Goal: Task Accomplishment & Management: Use online tool/utility

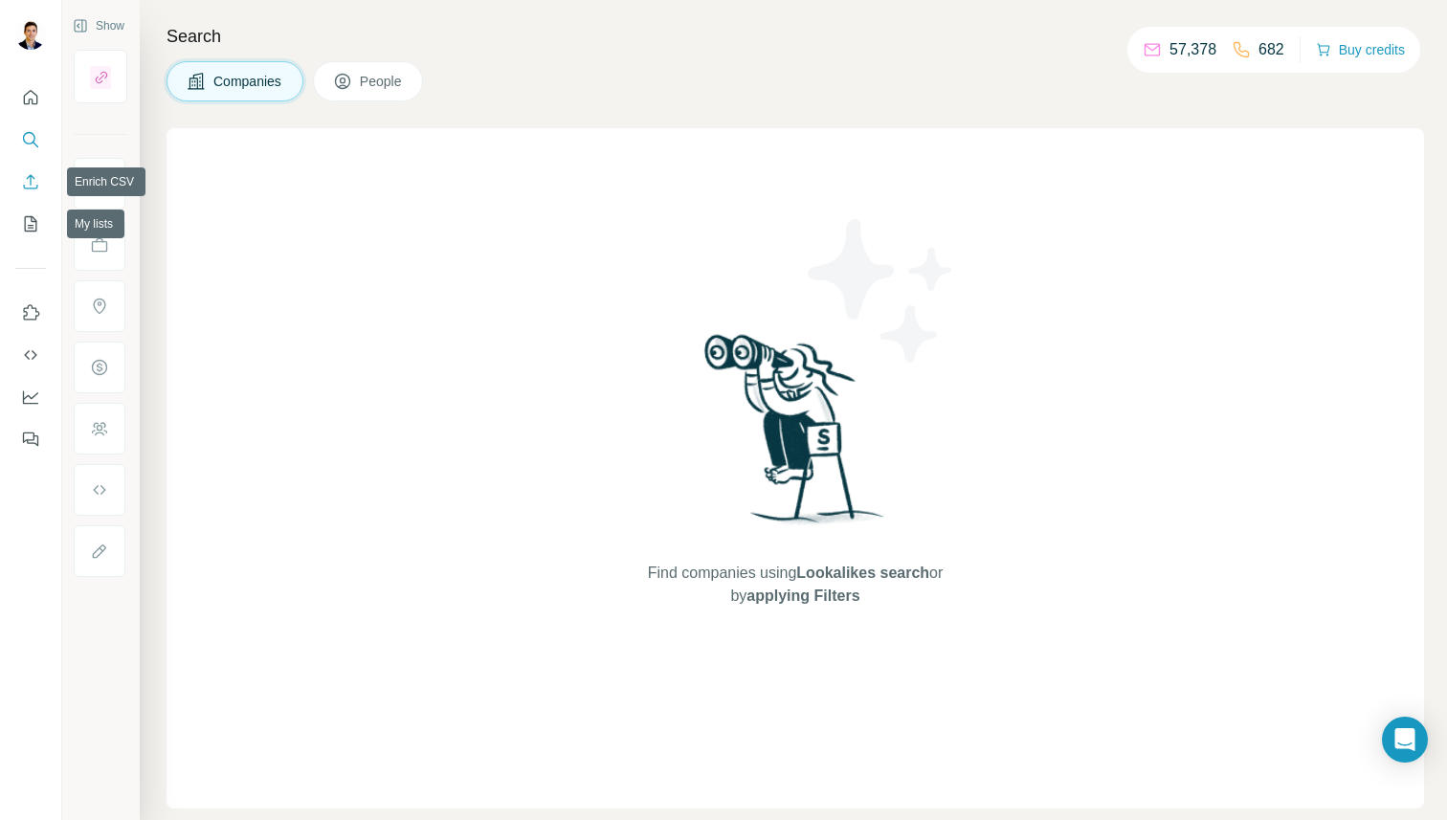
click at [35, 183] on icon "Enrich CSV" at bounding box center [30, 181] width 19 height 19
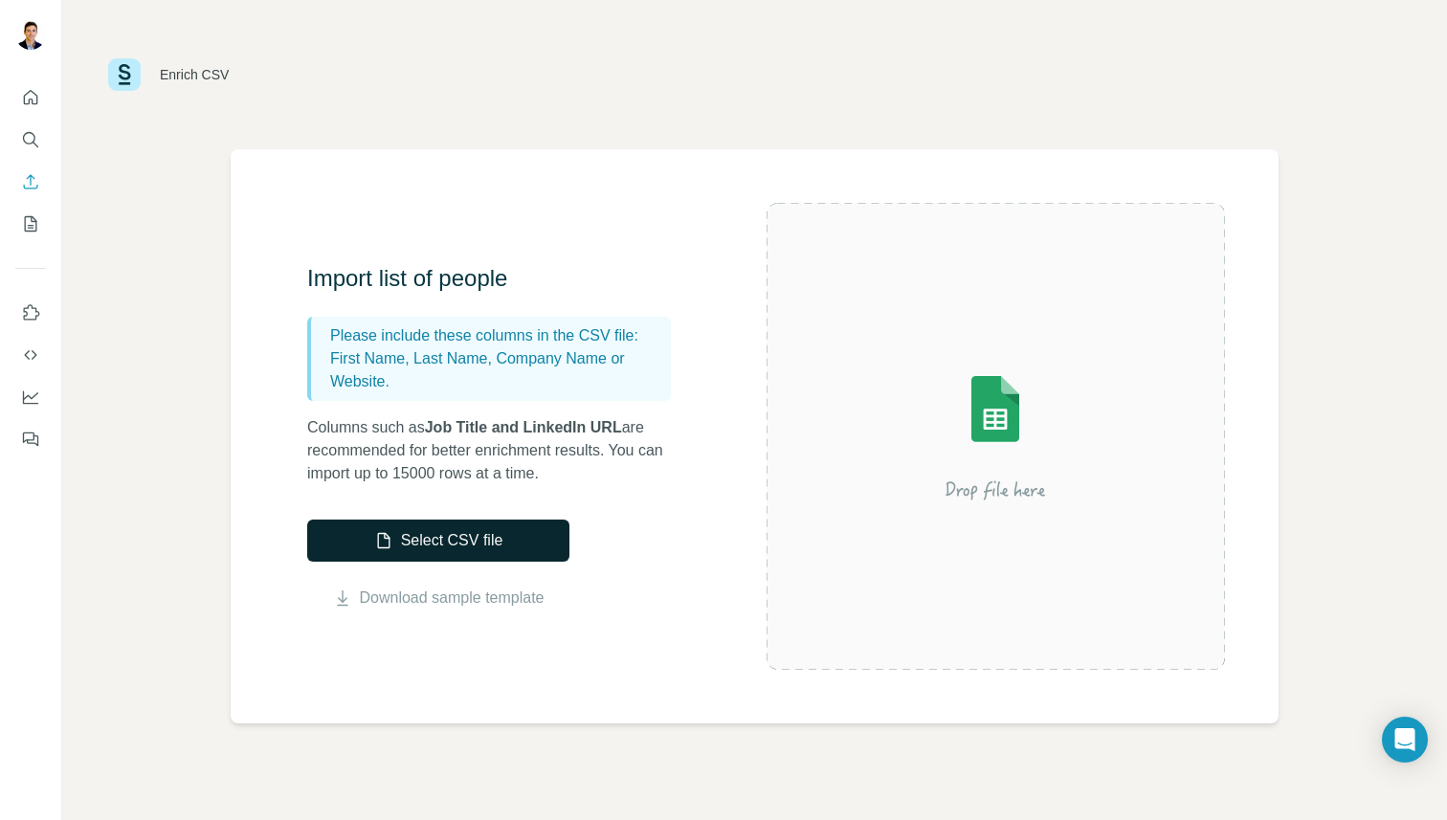
click at [392, 532] on button "Select CSV file" at bounding box center [438, 541] width 262 height 42
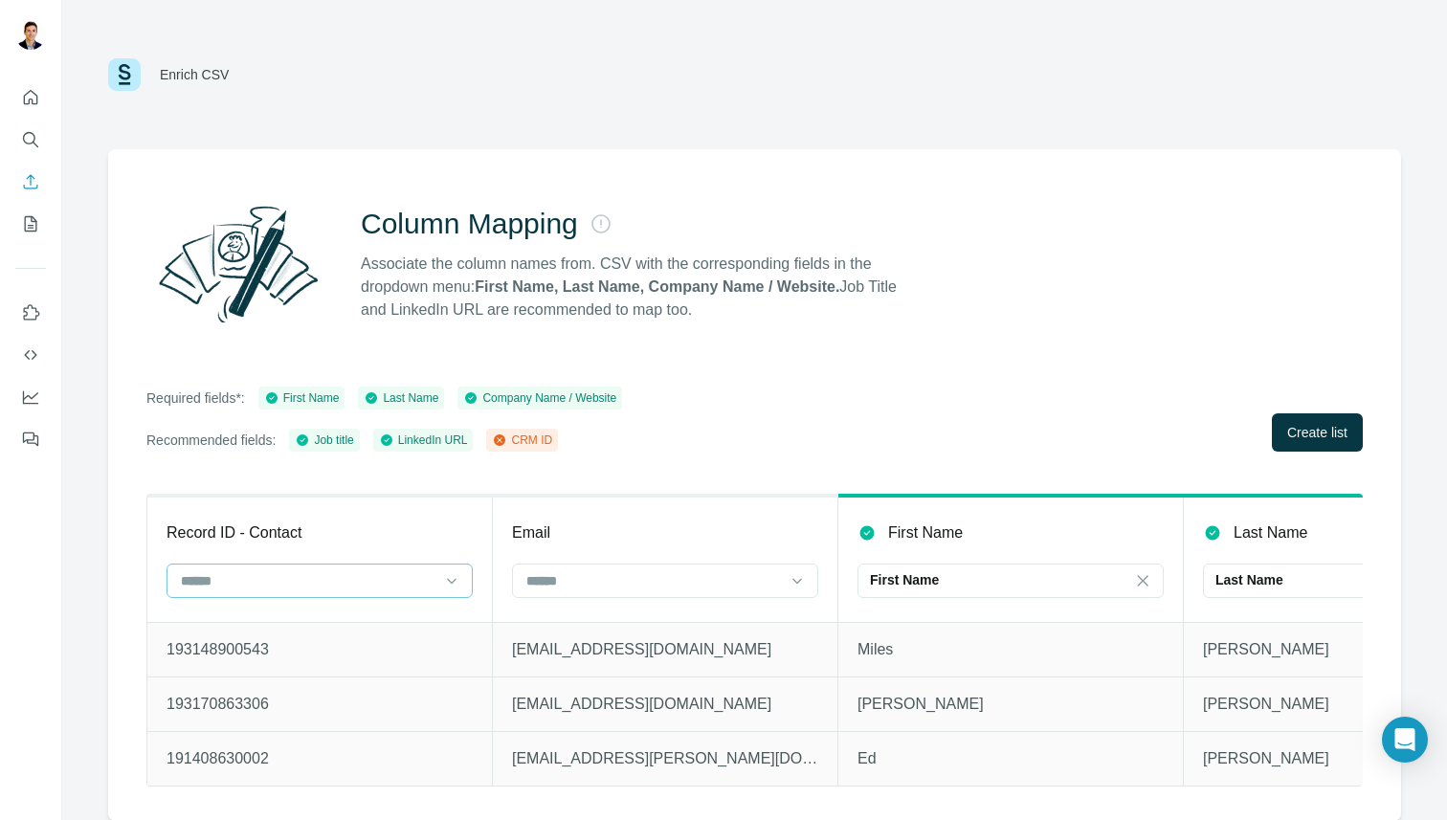
click at [437, 577] on input at bounding box center [308, 580] width 258 height 21
click at [369, 652] on div "CRM ID" at bounding box center [320, 657] width 274 height 19
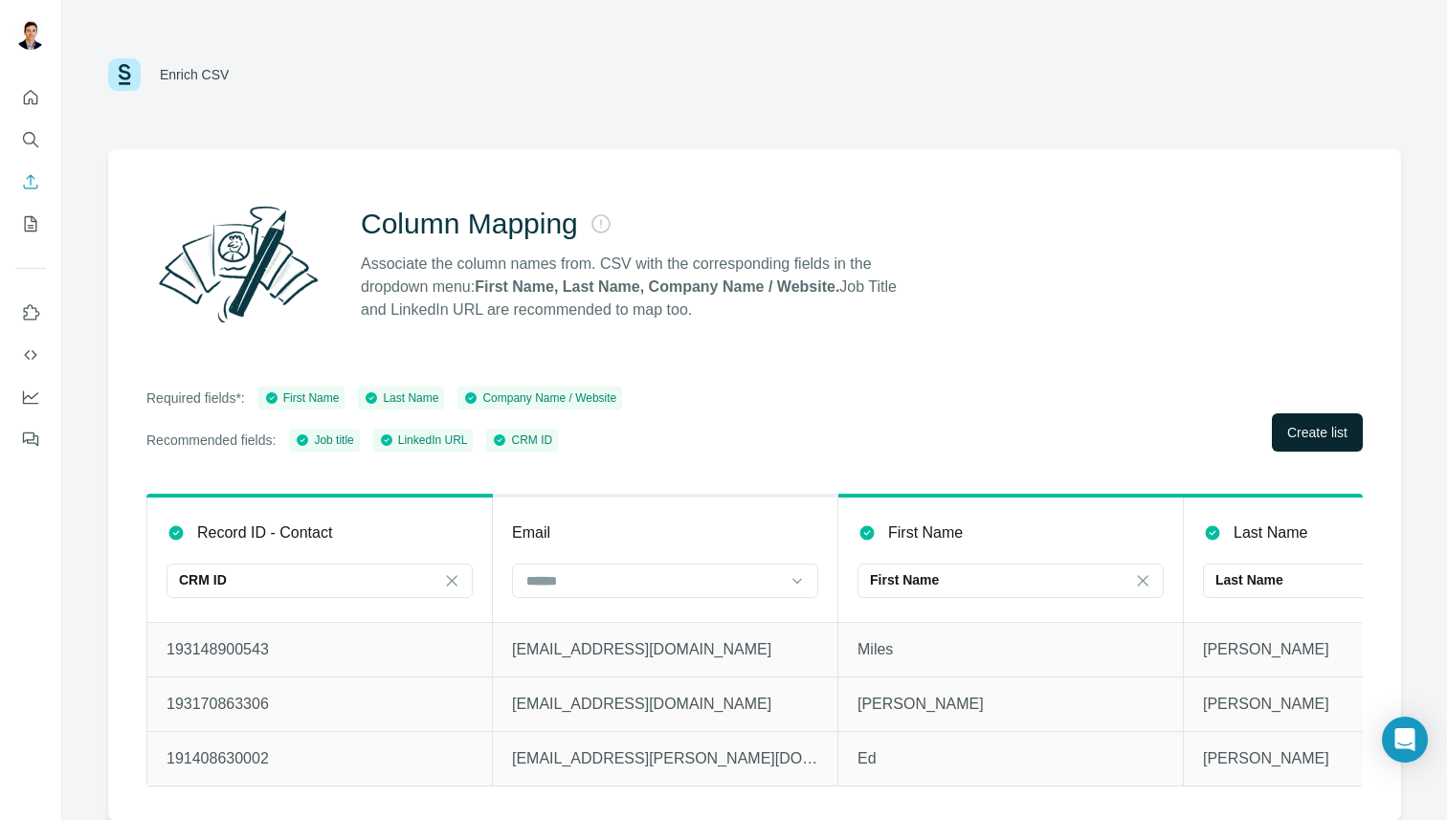
click at [1297, 425] on span "Create list" at bounding box center [1317, 432] width 60 height 19
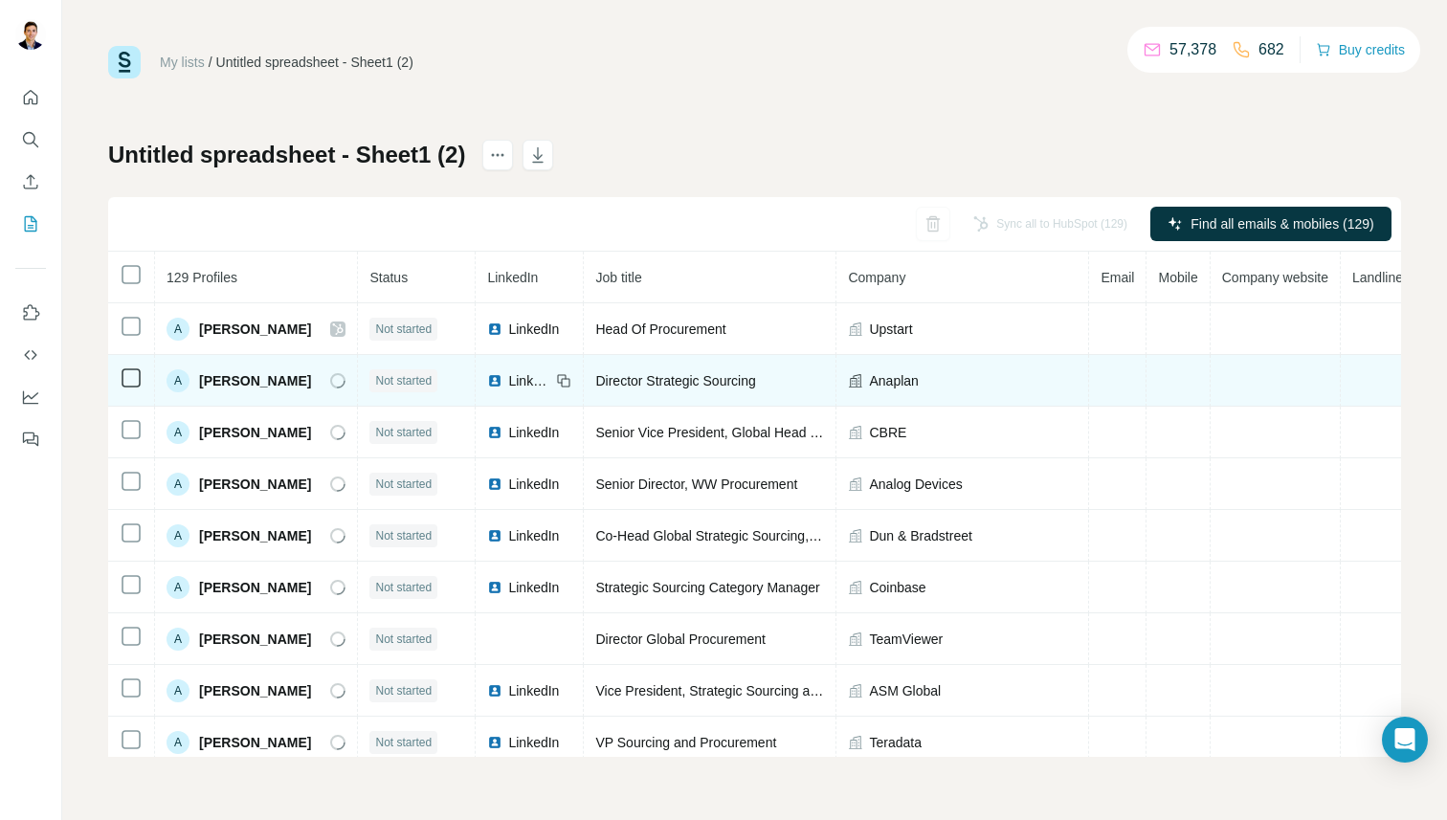
scroll to position [0, 113]
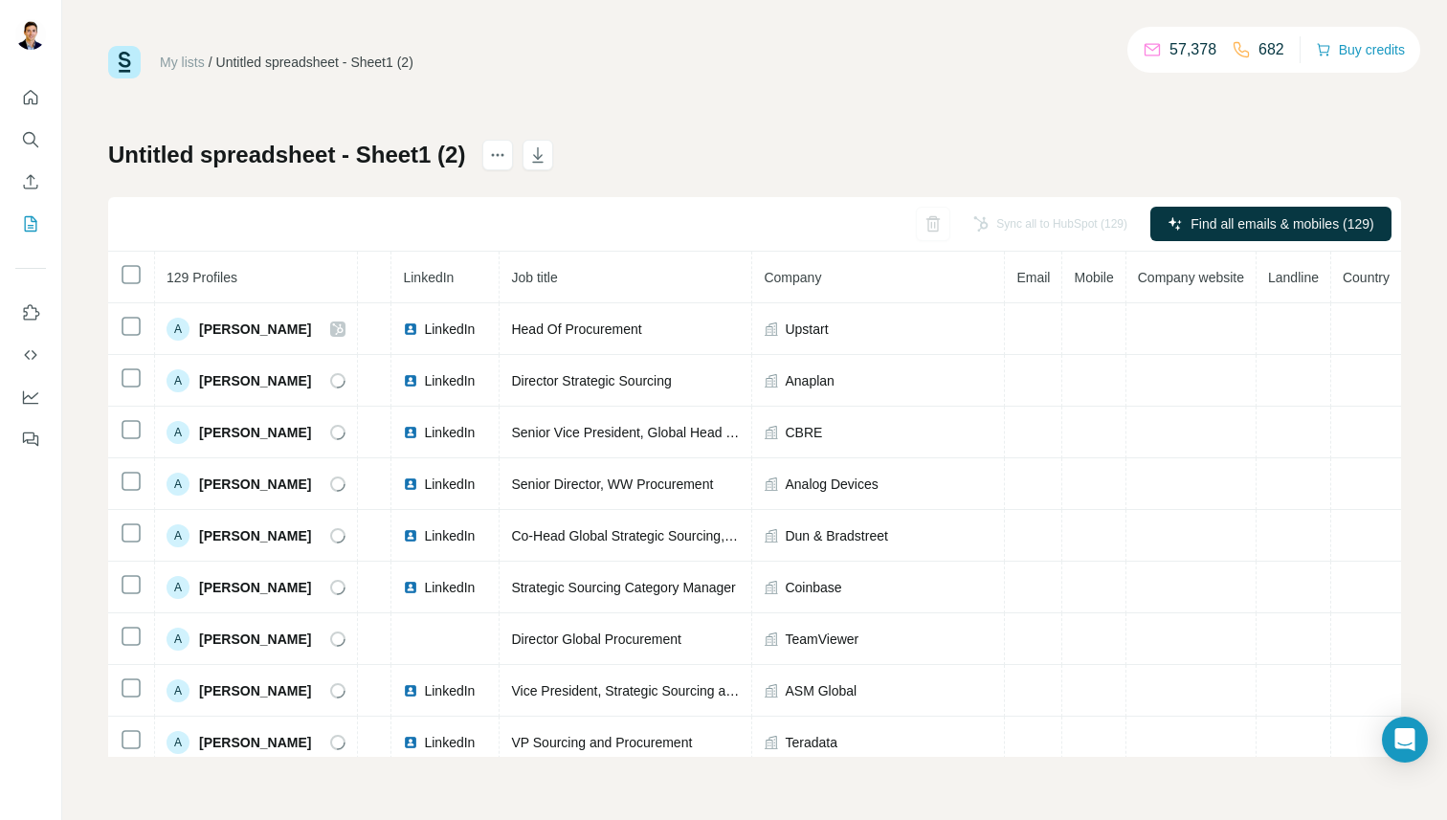
click at [1012, 233] on div "Sync all to HubSpot (129)" at bounding box center [1050, 224] width 181 height 34
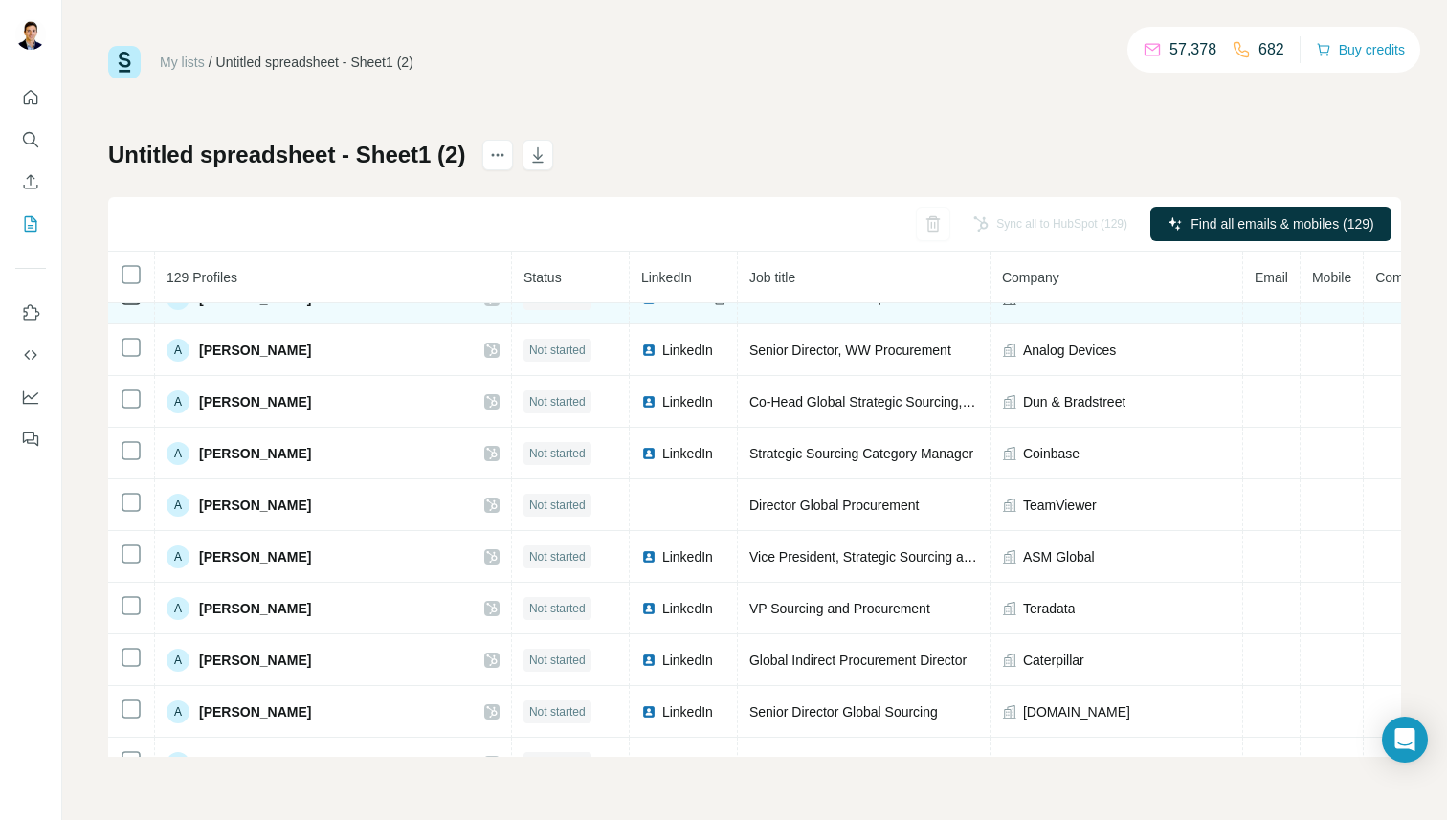
scroll to position [0, 0]
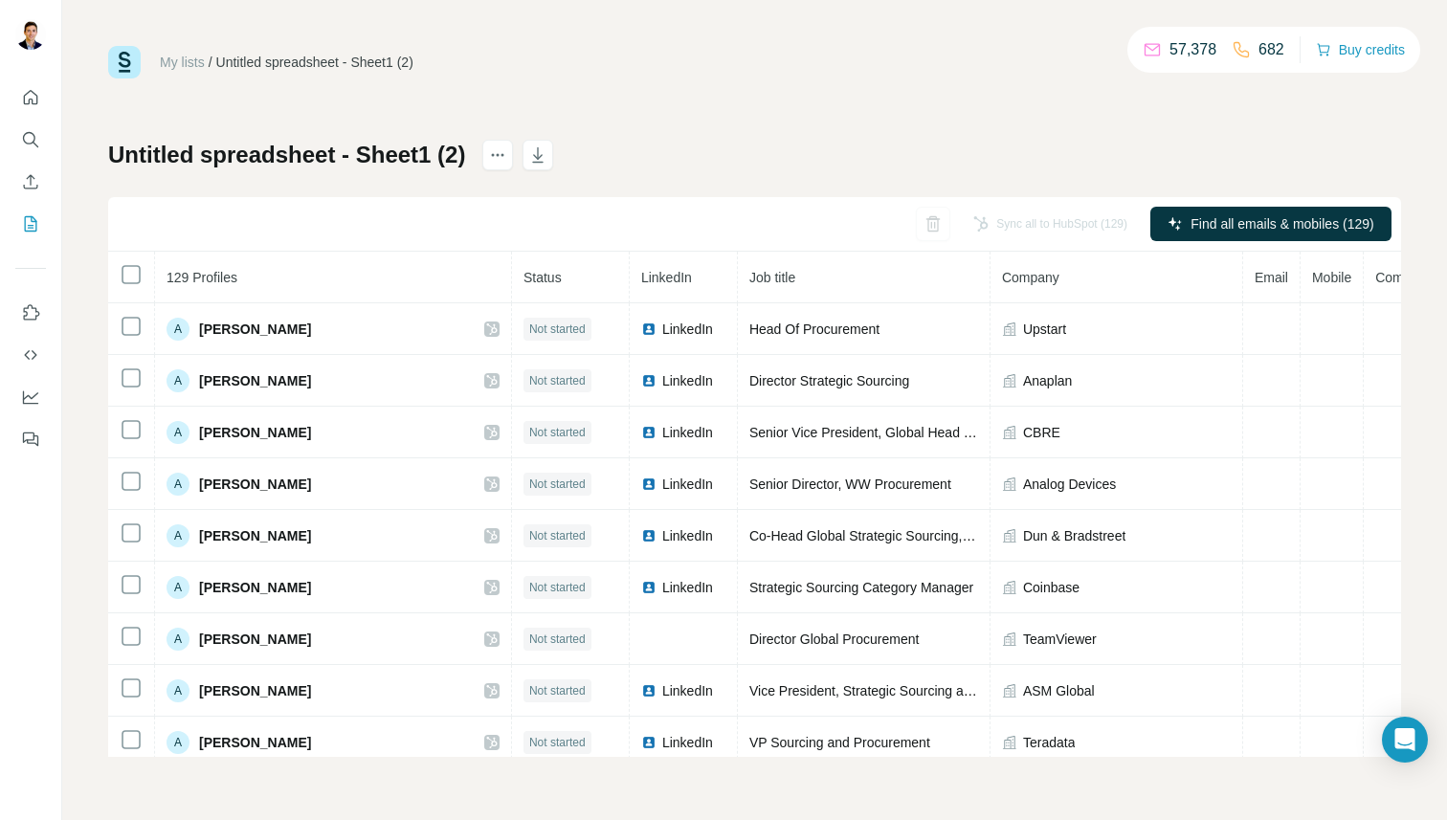
click at [1031, 223] on div "Sync all to HubSpot (129)" at bounding box center [1050, 224] width 181 height 34
click at [983, 220] on div "Sync all to HubSpot (129)" at bounding box center [1050, 224] width 181 height 34
click at [501, 160] on icon "actions" at bounding box center [497, 154] width 19 height 19
click at [31, 171] on button "Enrich CSV" at bounding box center [30, 182] width 31 height 34
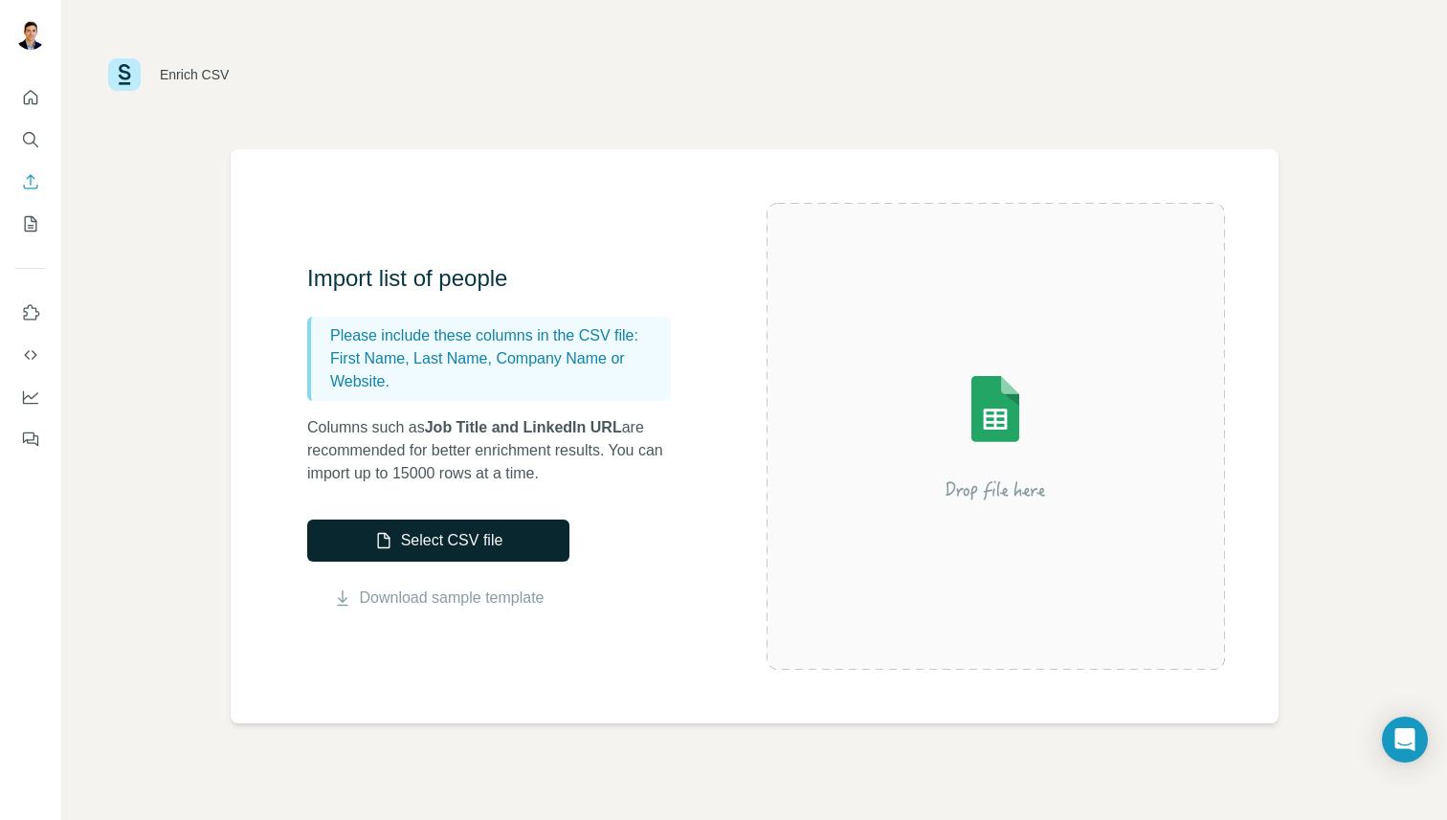
click at [481, 533] on button "Select CSV file" at bounding box center [438, 541] width 262 height 42
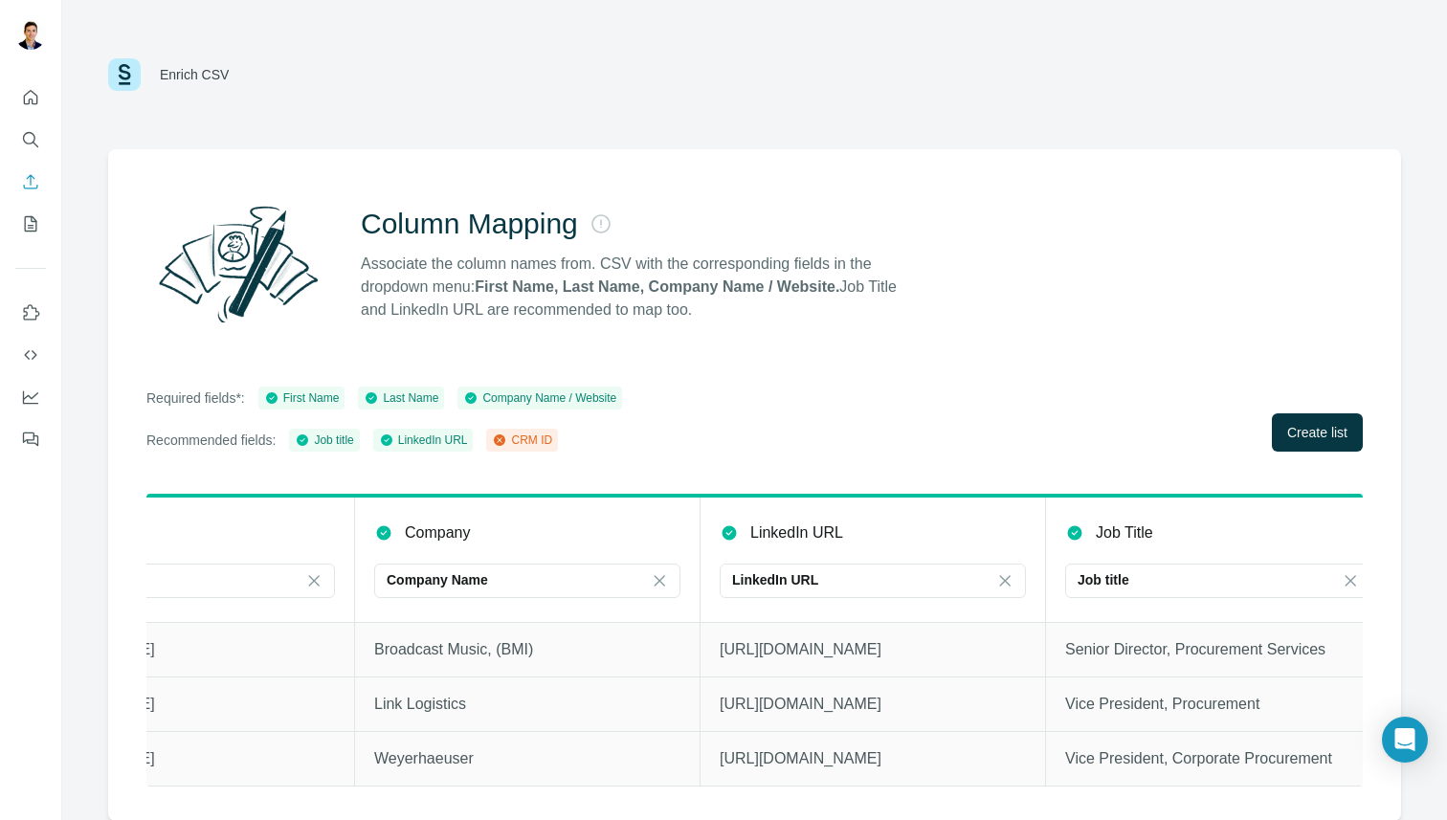
scroll to position [0, 1203]
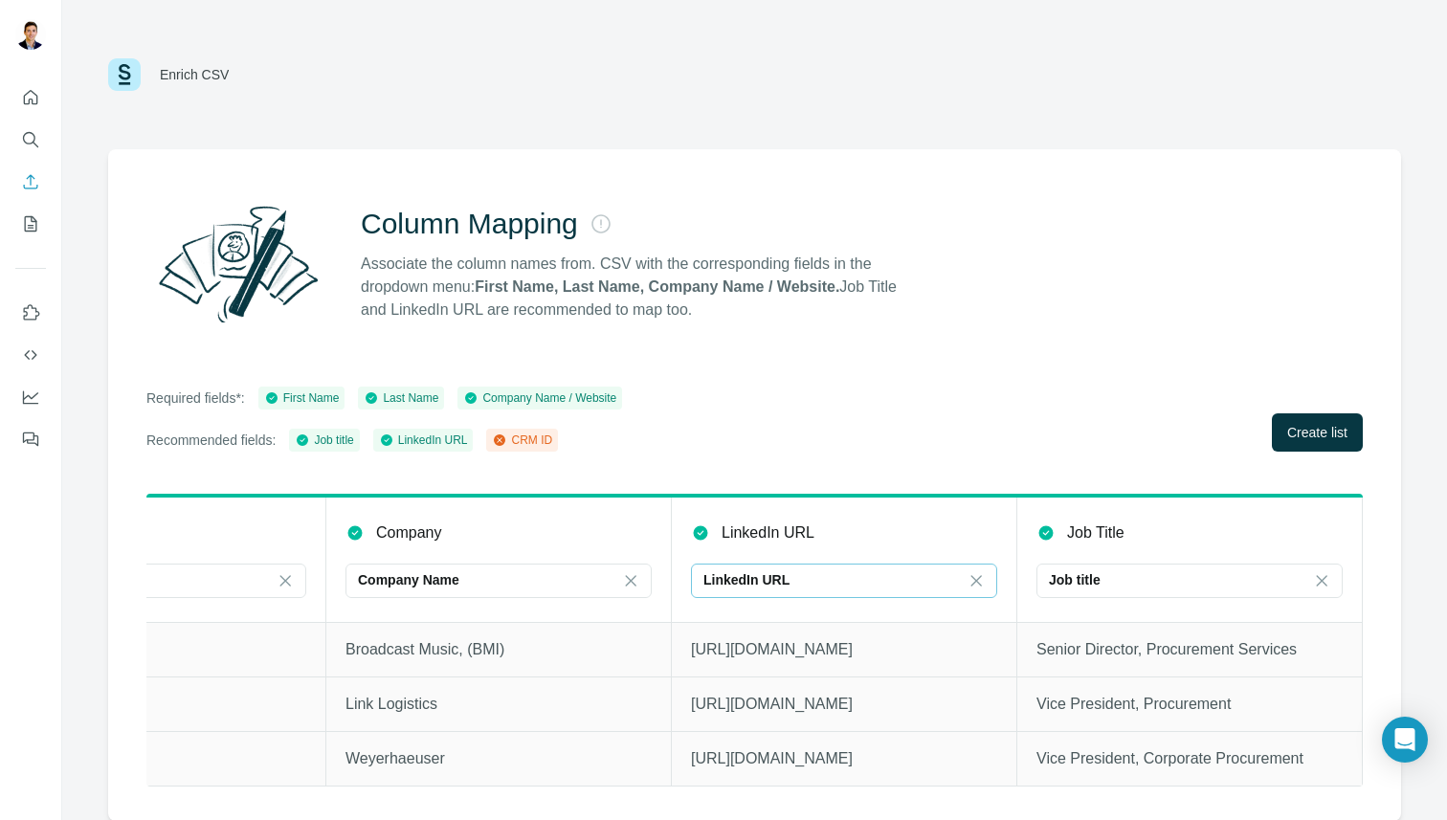
click at [799, 575] on div "LinkedIn URL" at bounding box center [832, 579] width 258 height 19
click at [791, 576] on input at bounding box center [832, 580] width 258 height 21
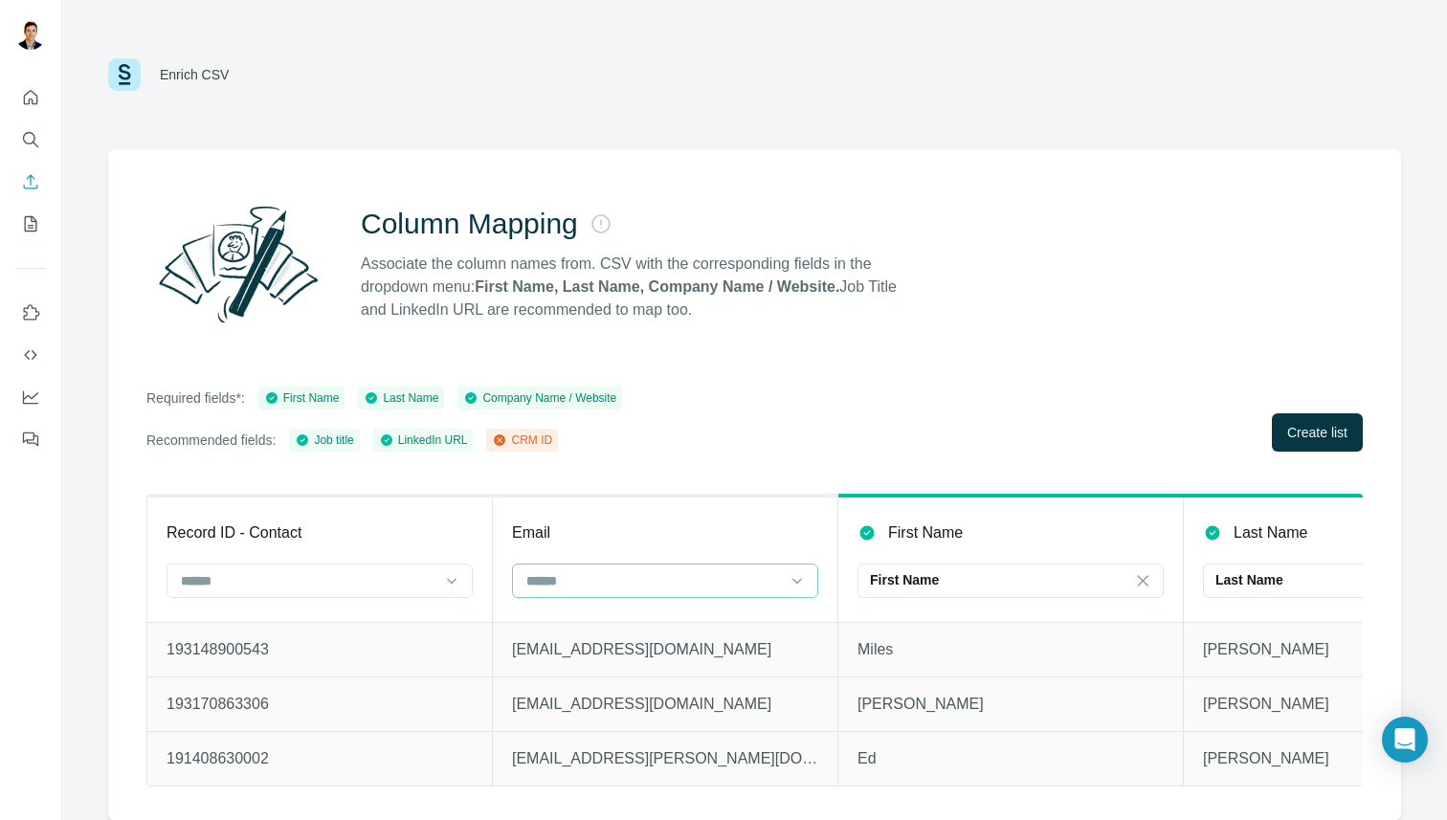
click at [744, 573] on input at bounding box center [653, 580] width 258 height 21
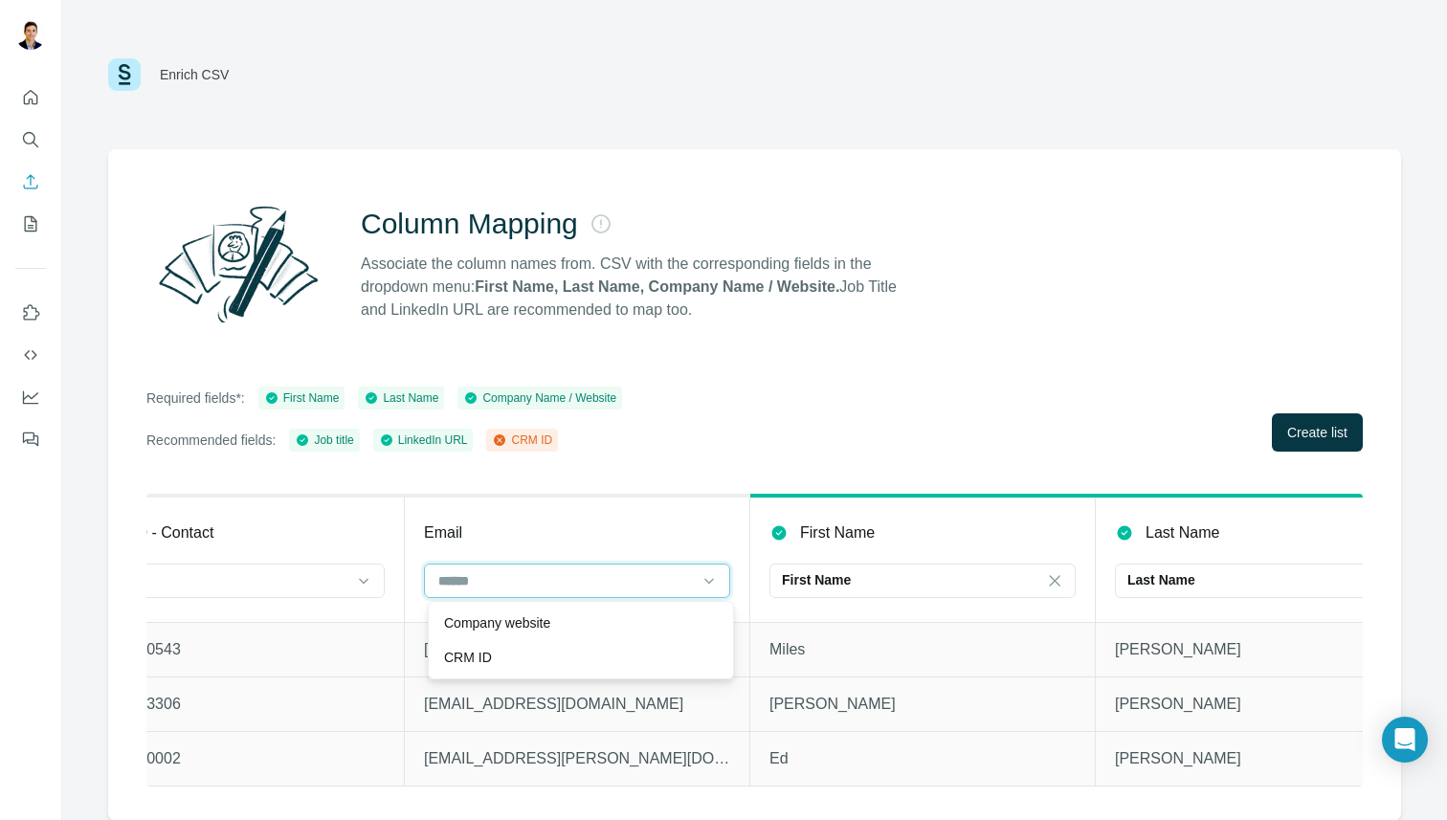
scroll to position [0, 77]
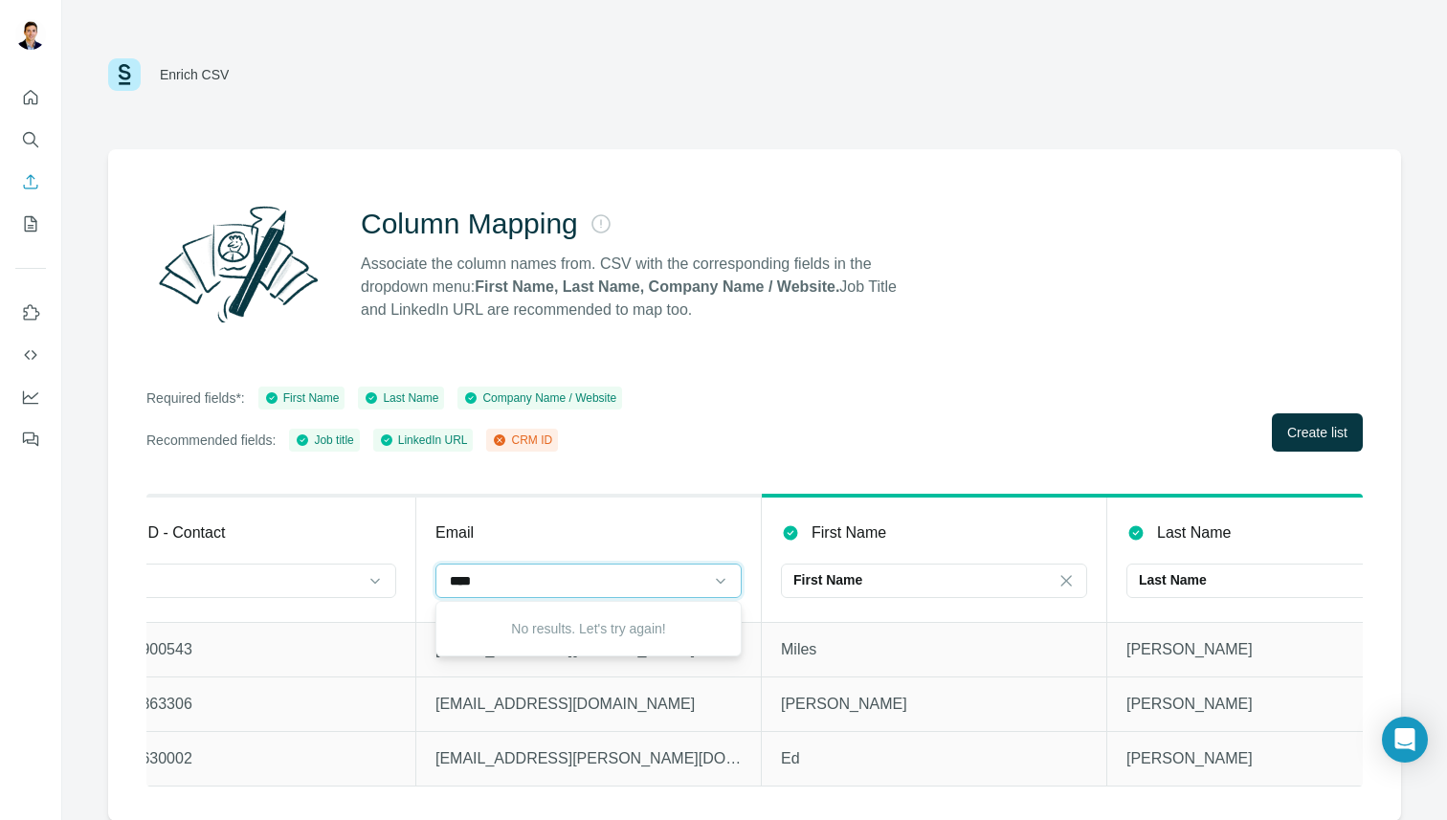
type input "*****"
click at [708, 470] on div "Column Mapping Associate the column names from. CSV with the corresponding fiel…" at bounding box center [754, 485] width 1293 height 672
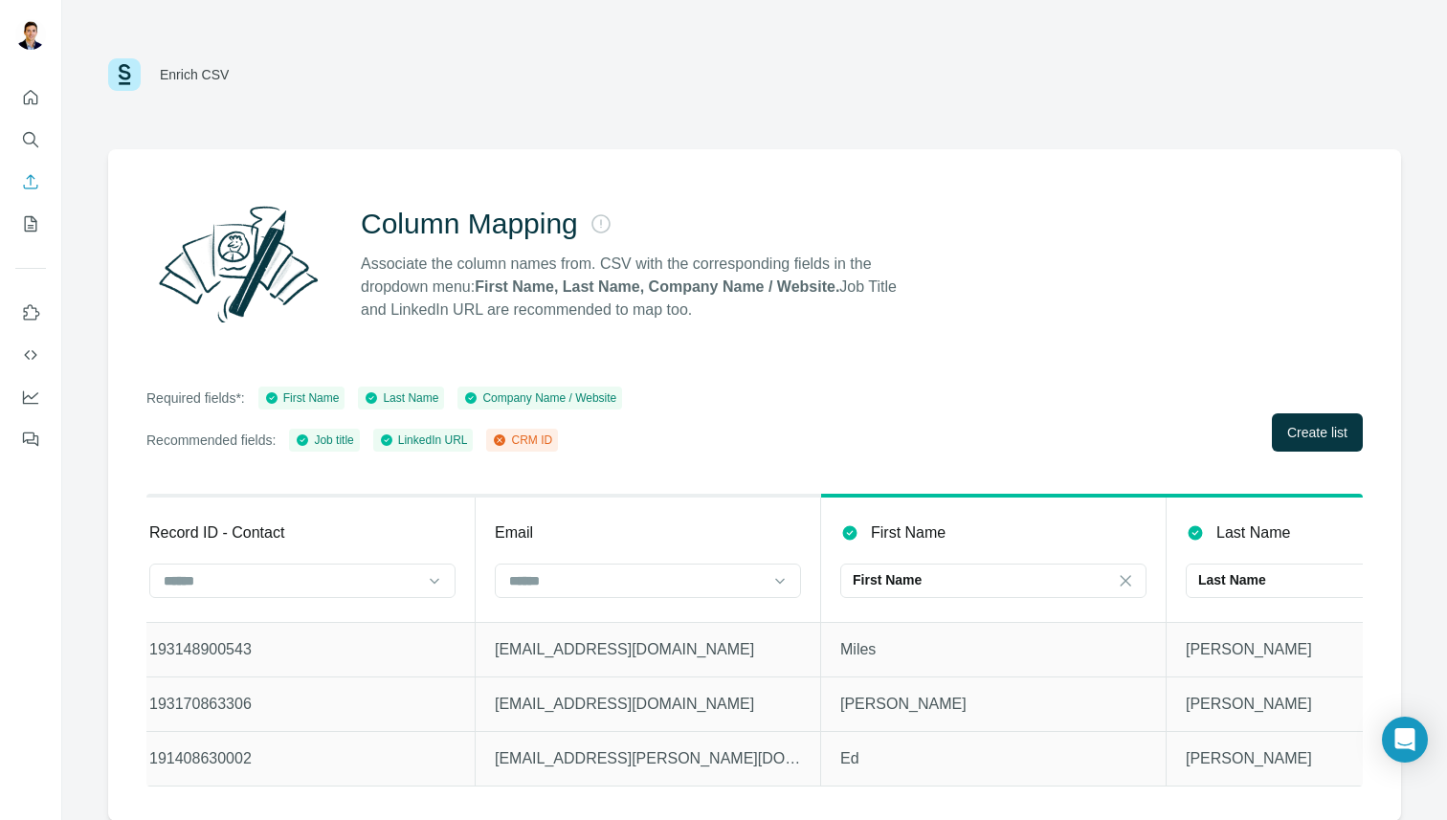
scroll to position [0, 0]
